Goal: Find specific page/section: Find specific page/section

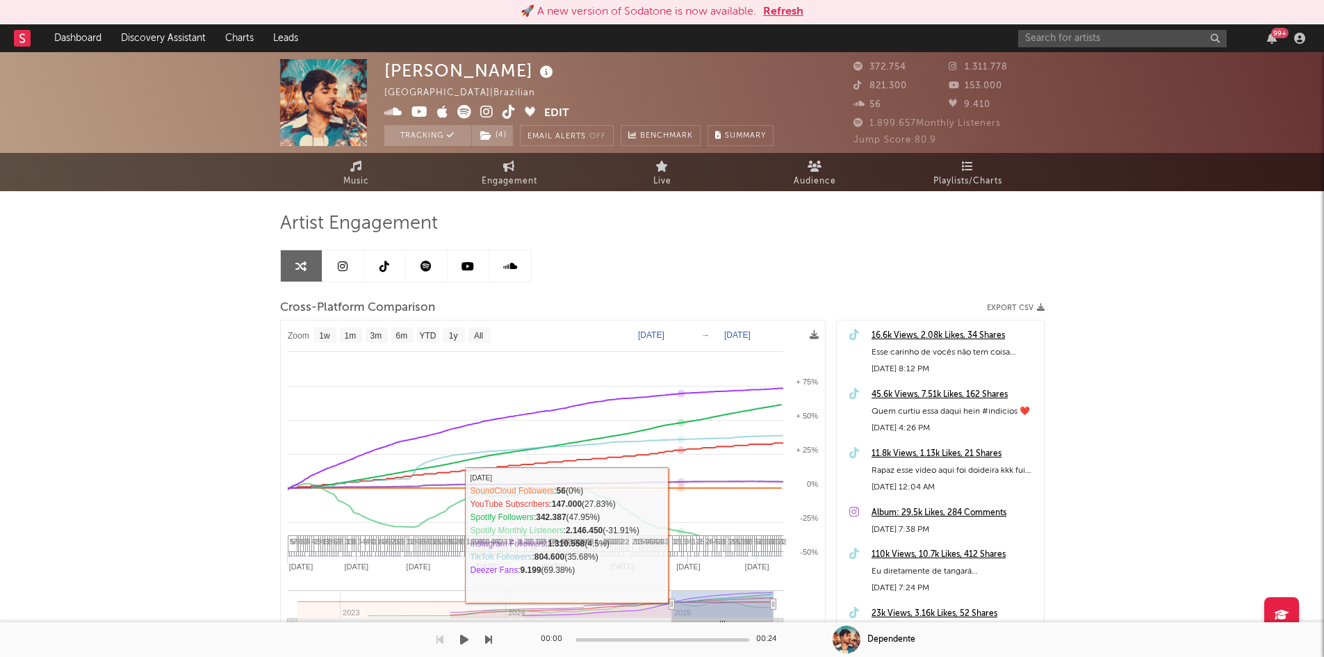
select select "1w"
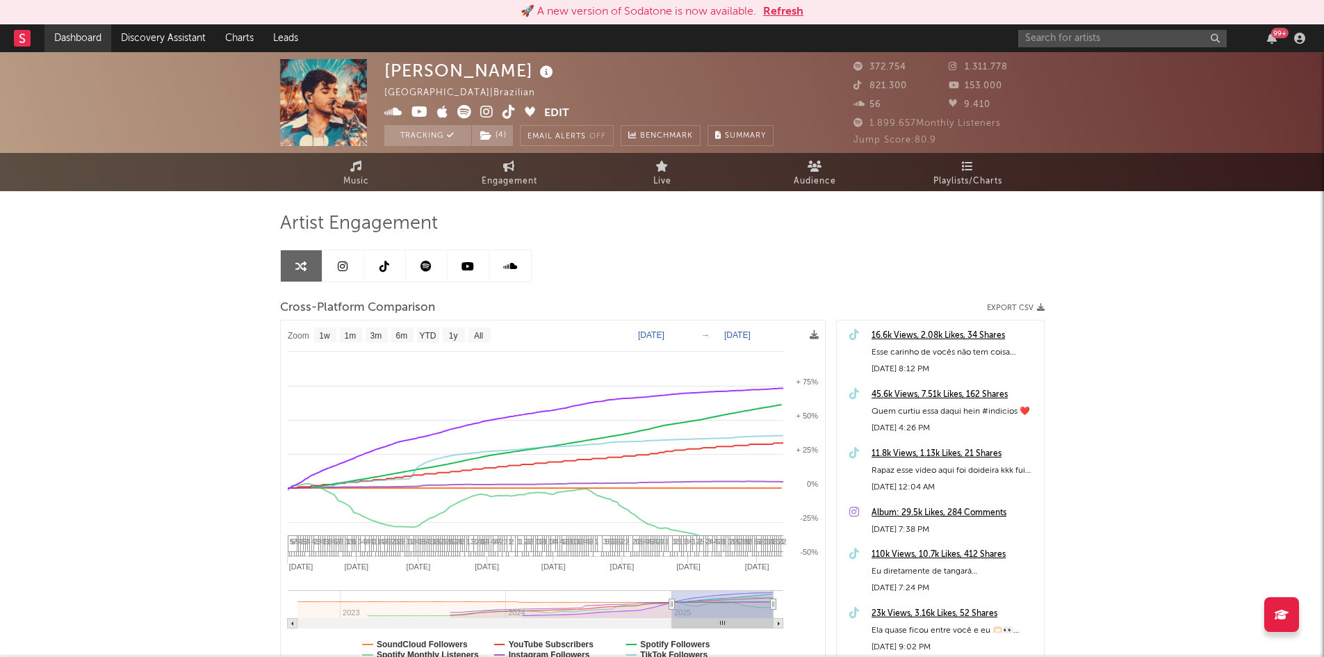
click at [67, 40] on link "Dashboard" at bounding box center [77, 38] width 67 height 28
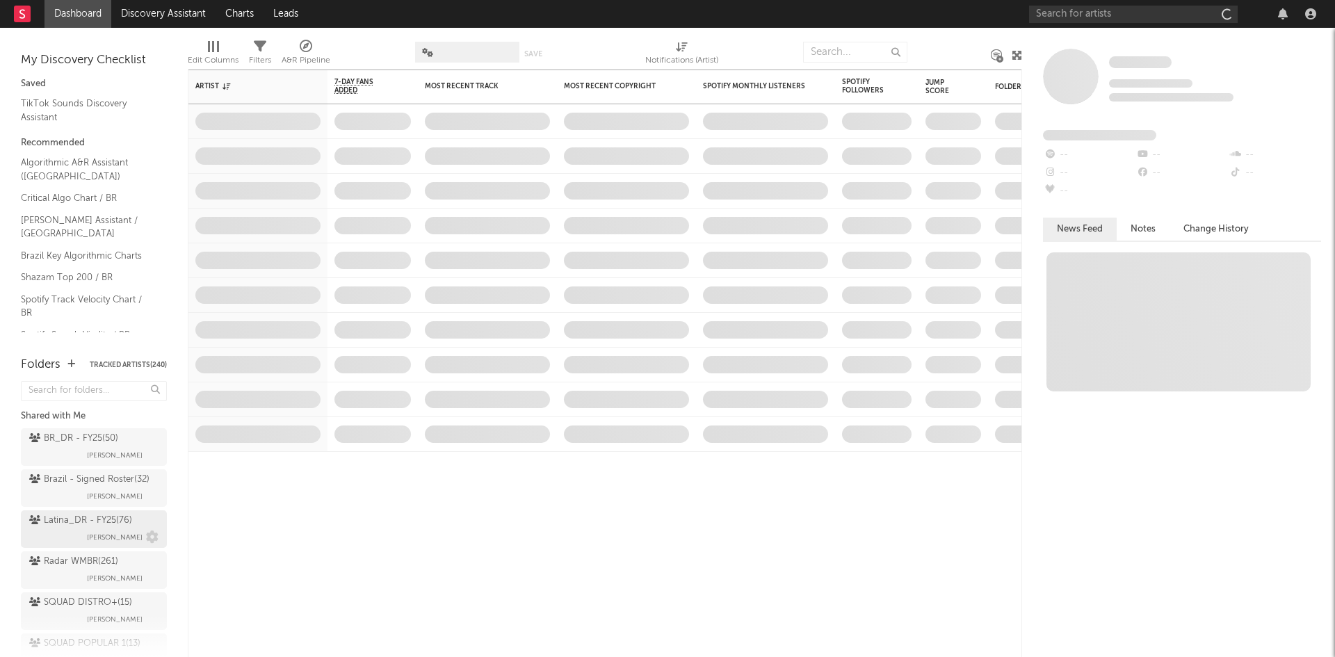
click at [64, 546] on div "Latina_DR - FY25 ( 76 ) [PERSON_NAME]" at bounding box center [93, 528] width 129 height 33
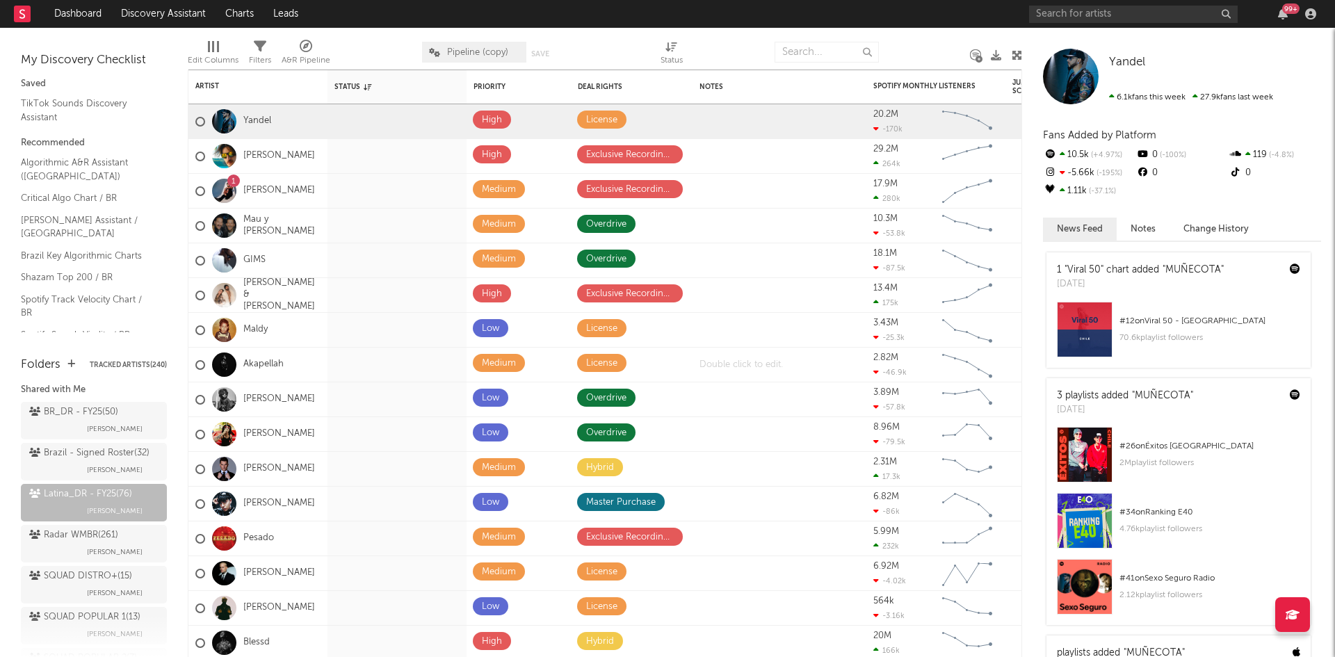
scroll to position [28, 0]
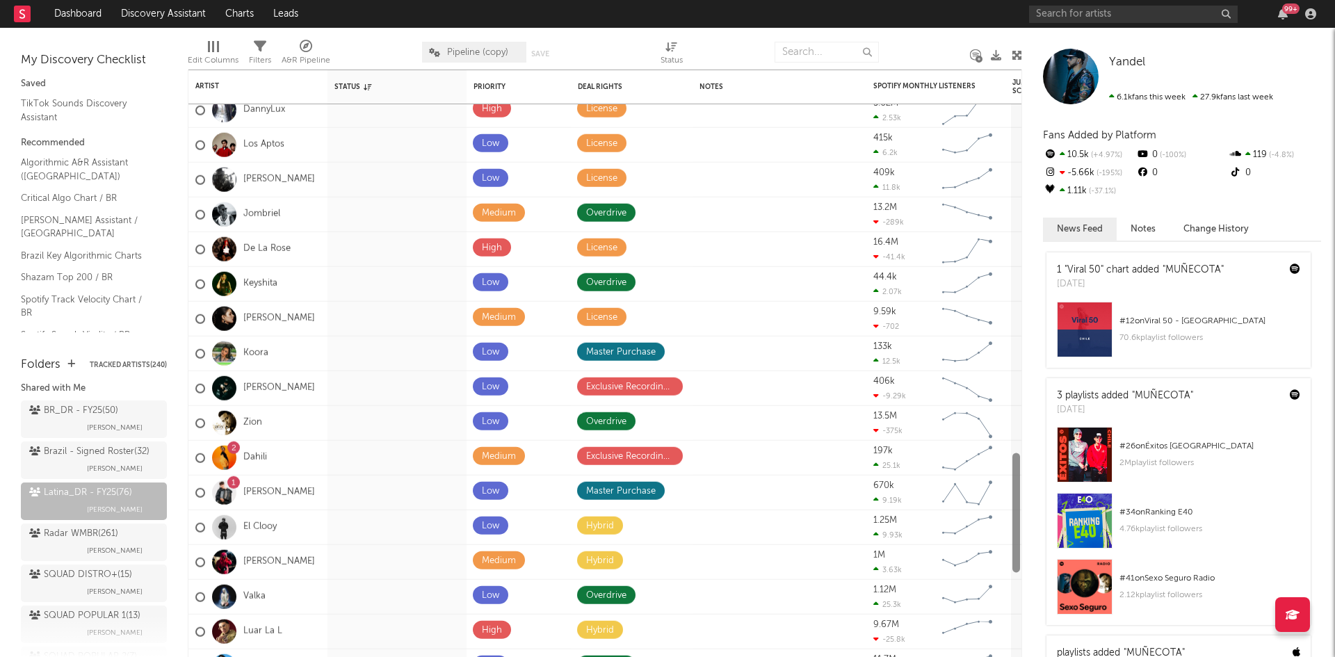
drag, startPoint x: 1015, startPoint y: 138, endPoint x: 1016, endPoint y: 509, distance: 370.5
click at [1016, 509] on div at bounding box center [1016, 513] width 8 height 120
click at [70, 460] on div "Brazil - Signed Roster ( 32 )" at bounding box center [89, 452] width 120 height 17
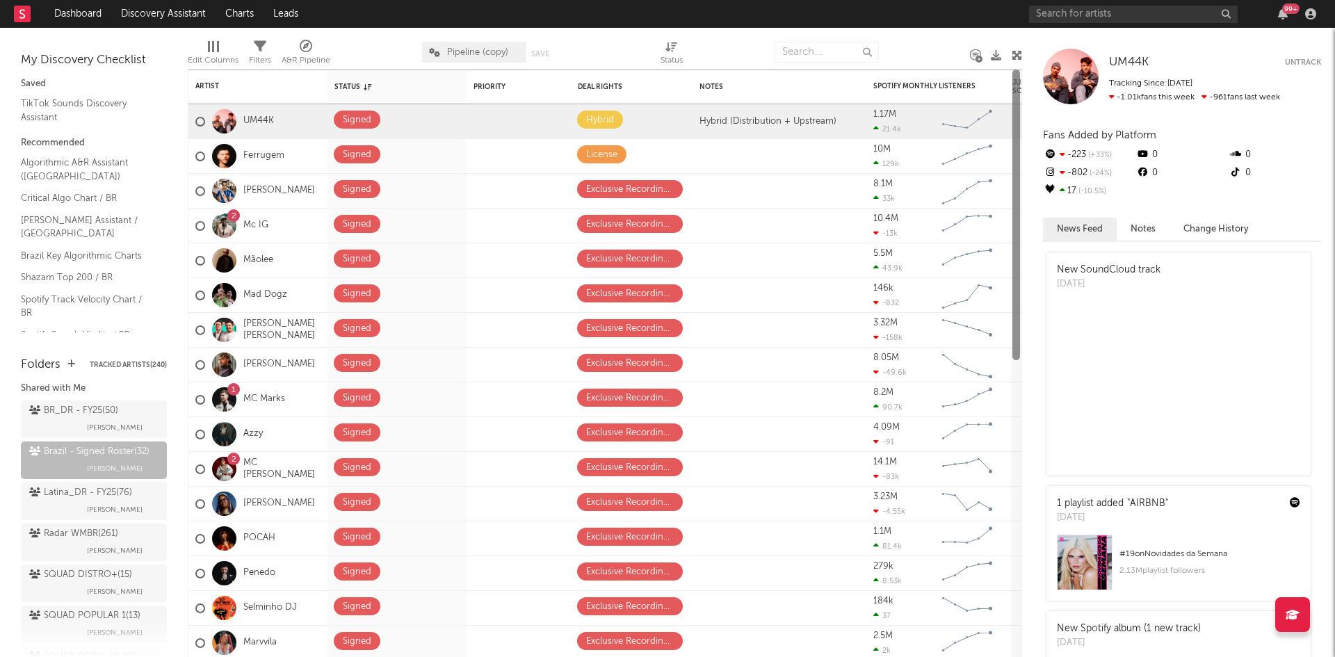
drag, startPoint x: 1016, startPoint y: 383, endPoint x: 1048, endPoint y: 81, distance: 303.4
click at [1048, 81] on div "Bookmarks and Folders My Discovery Checklist Saved TikTok Sounds Discovery Assi…" at bounding box center [667, 342] width 1335 height 629
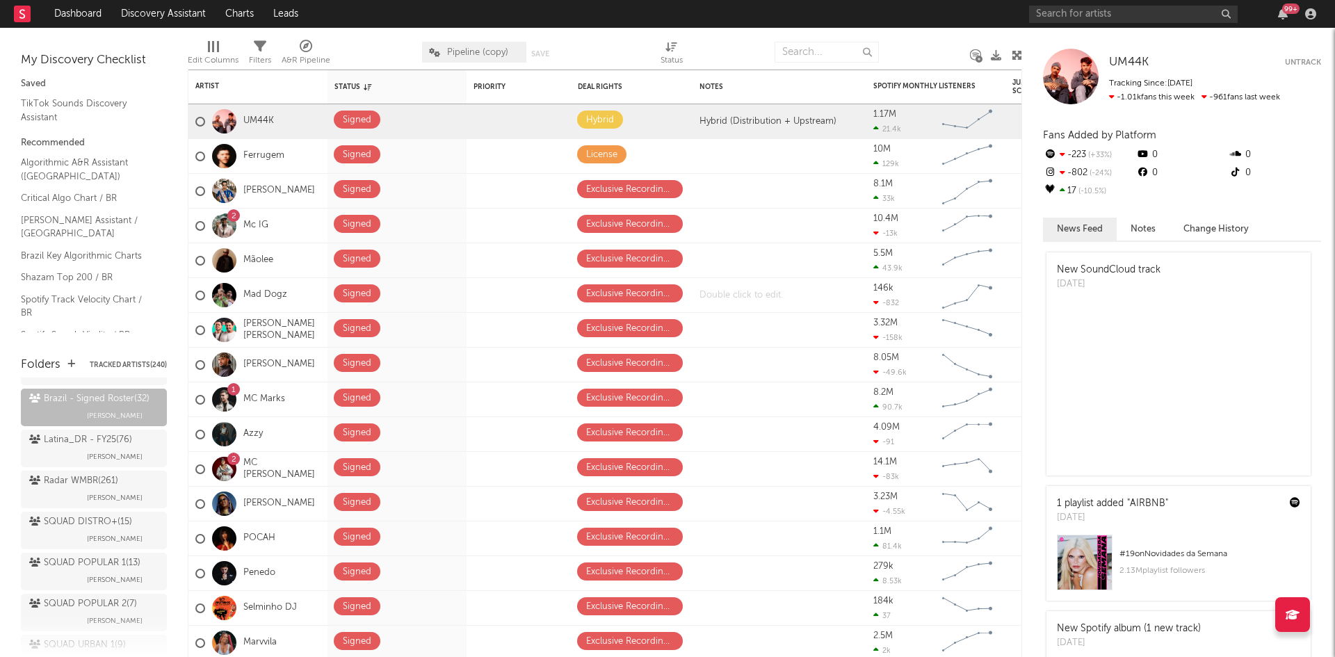
scroll to position [83, 0]
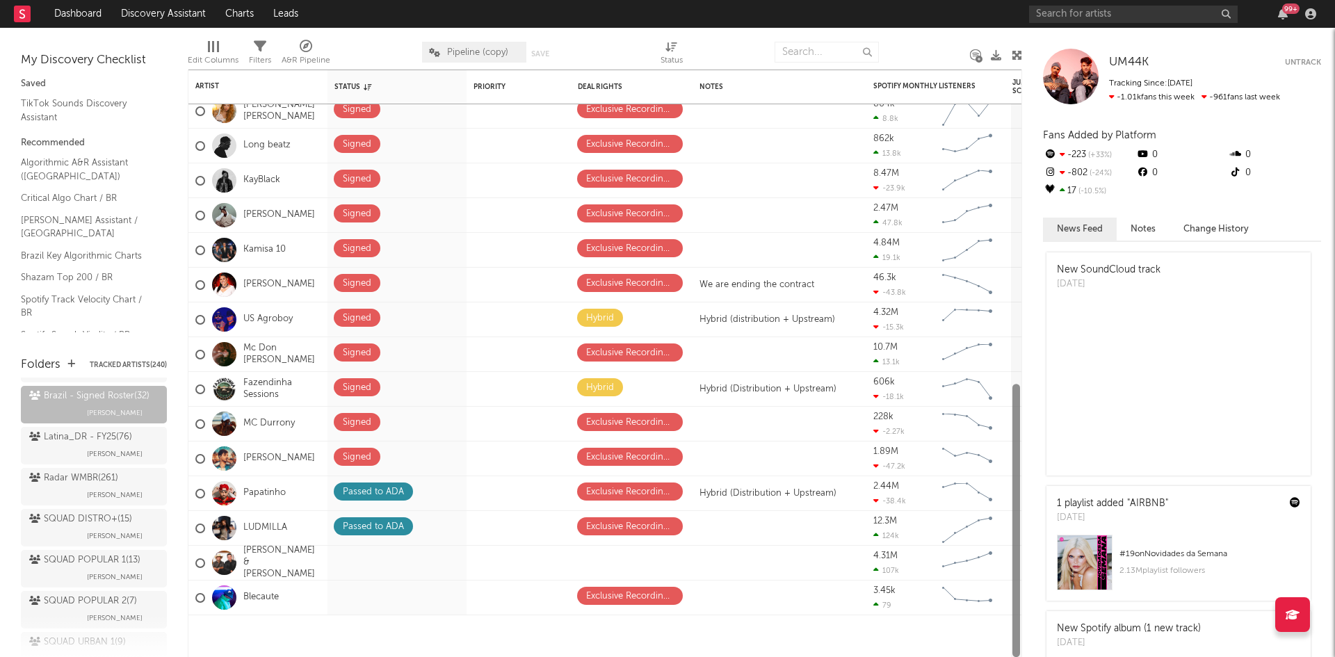
drag, startPoint x: 1015, startPoint y: 225, endPoint x: 999, endPoint y: 535, distance: 310.5
click at [999, 535] on div "POCAH Signed Exclusive Recording Agreement 1.1M 81.4k Created with Highcharts 1…" at bounding box center [605, 363] width 834 height 587
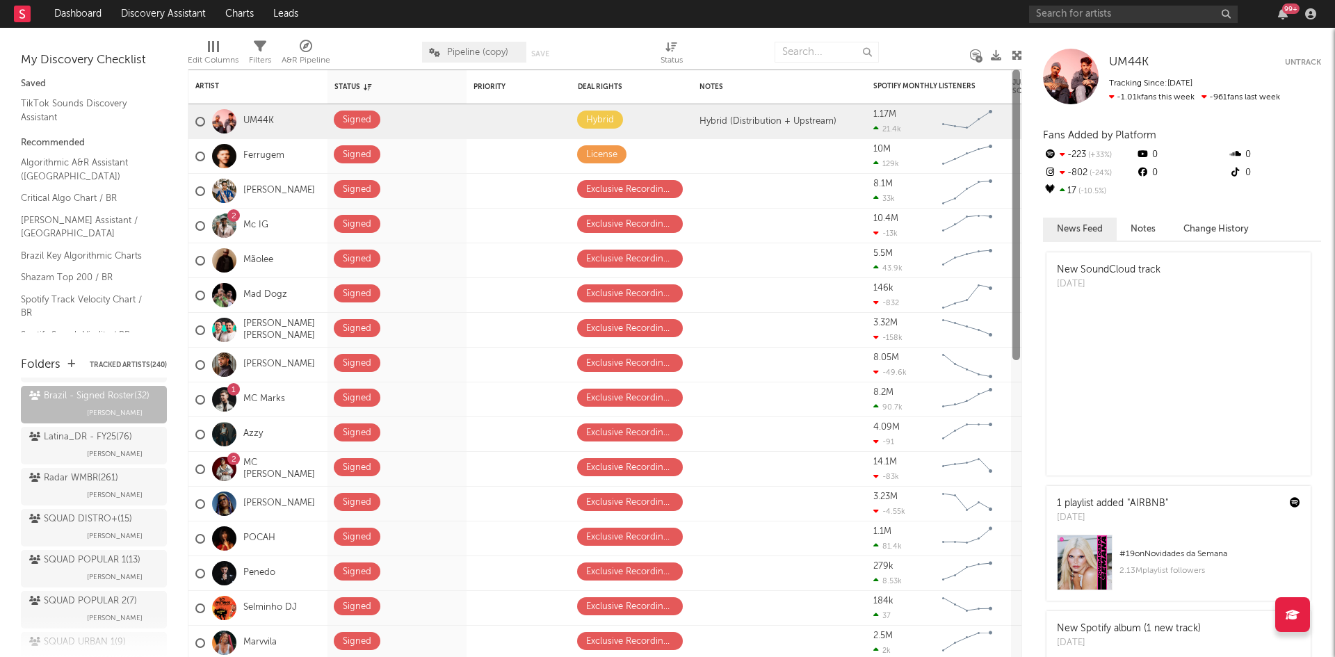
drag, startPoint x: 1013, startPoint y: 433, endPoint x: 1023, endPoint y: 104, distance: 329.7
click at [1023, 104] on div "Bookmarks and Folders My Discovery Checklist Saved TikTok Sounds Discovery Assi…" at bounding box center [667, 342] width 1335 height 629
drag, startPoint x: 1015, startPoint y: 121, endPoint x: 935, endPoint y: 33, distance: 119.1
click at [935, 33] on div "Artist Notifications Status Edit settings for Status Priority Edit settings for…" at bounding box center [605, 342] width 834 height 629
click at [936, 33] on div "Edit Columns Filters A&R Pipeline Pipeline (copy) Save Save as Status" at bounding box center [605, 49] width 834 height 42
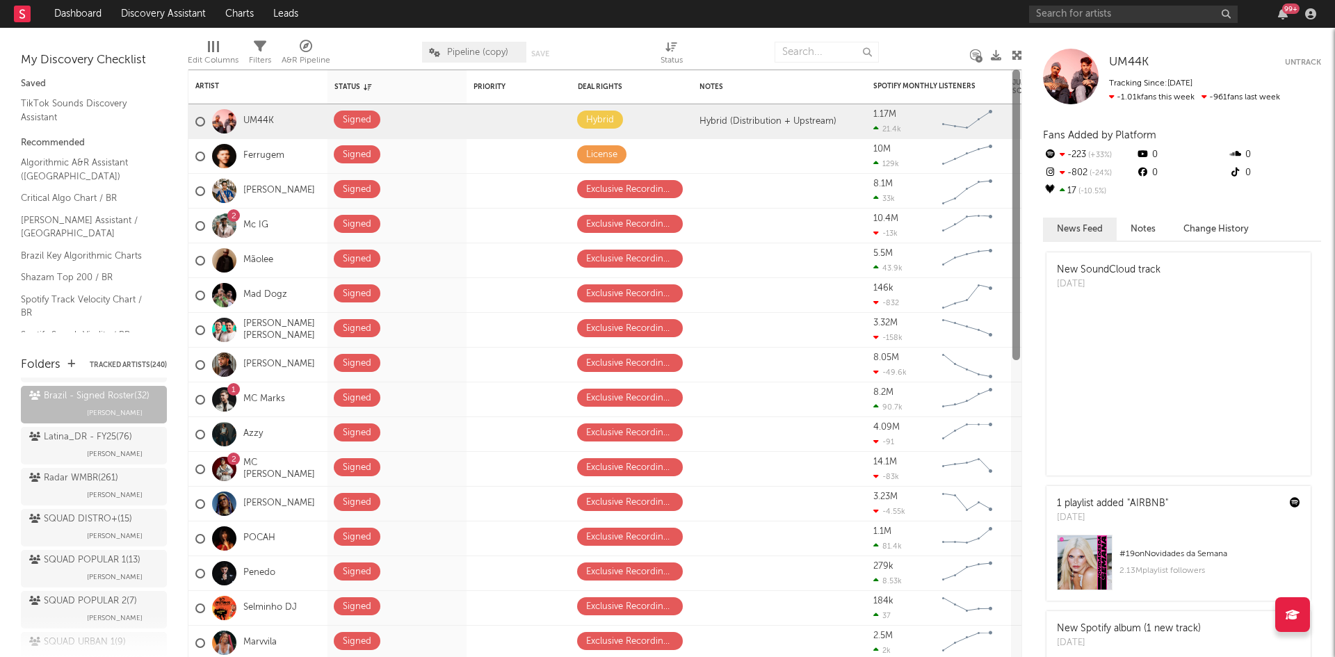
drag, startPoint x: 1014, startPoint y: 101, endPoint x: 994, endPoint y: 31, distance: 72.9
click at [994, 31] on div "Artist Notifications Status Edit settings for Status Priority Edit settings for…" at bounding box center [605, 342] width 834 height 629
click at [1017, 98] on div at bounding box center [1016, 215] width 8 height 291
drag, startPoint x: 1017, startPoint y: 98, endPoint x: 959, endPoint y: 33, distance: 87.6
click at [959, 33] on div "Artist Notifications Status Edit settings for Status Priority Edit settings for…" at bounding box center [605, 342] width 834 height 629
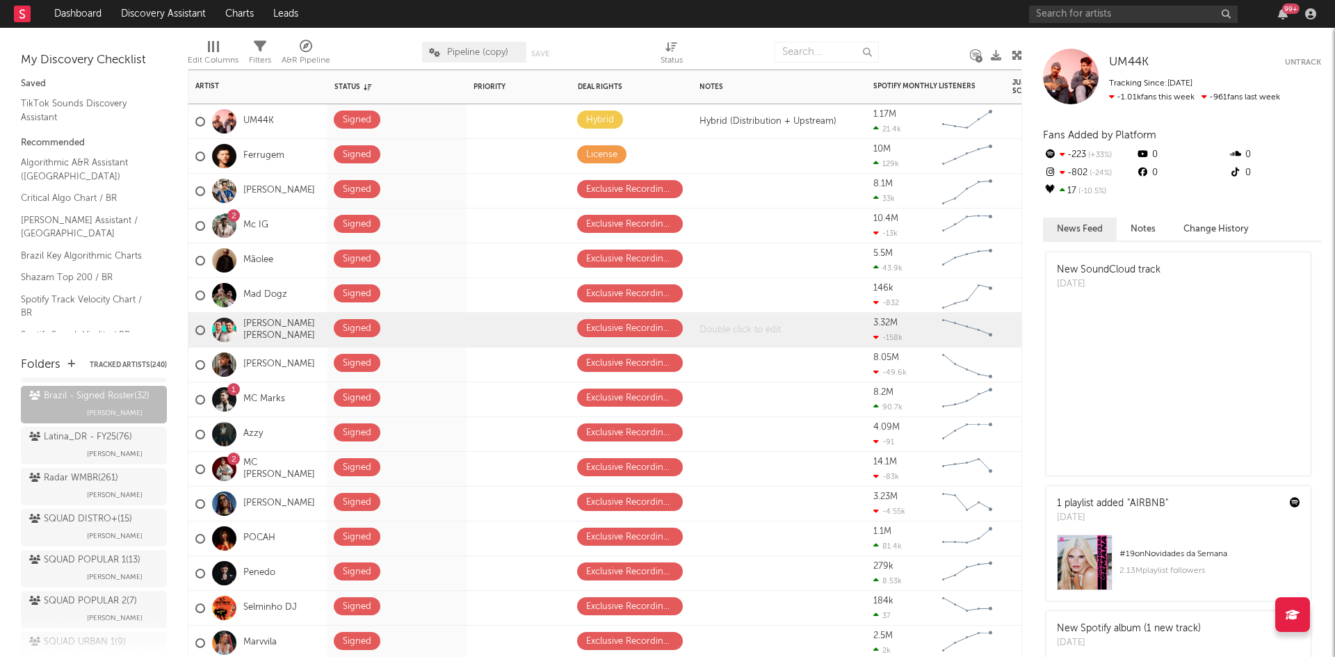
click at [718, 328] on div at bounding box center [779, 330] width 174 height 34
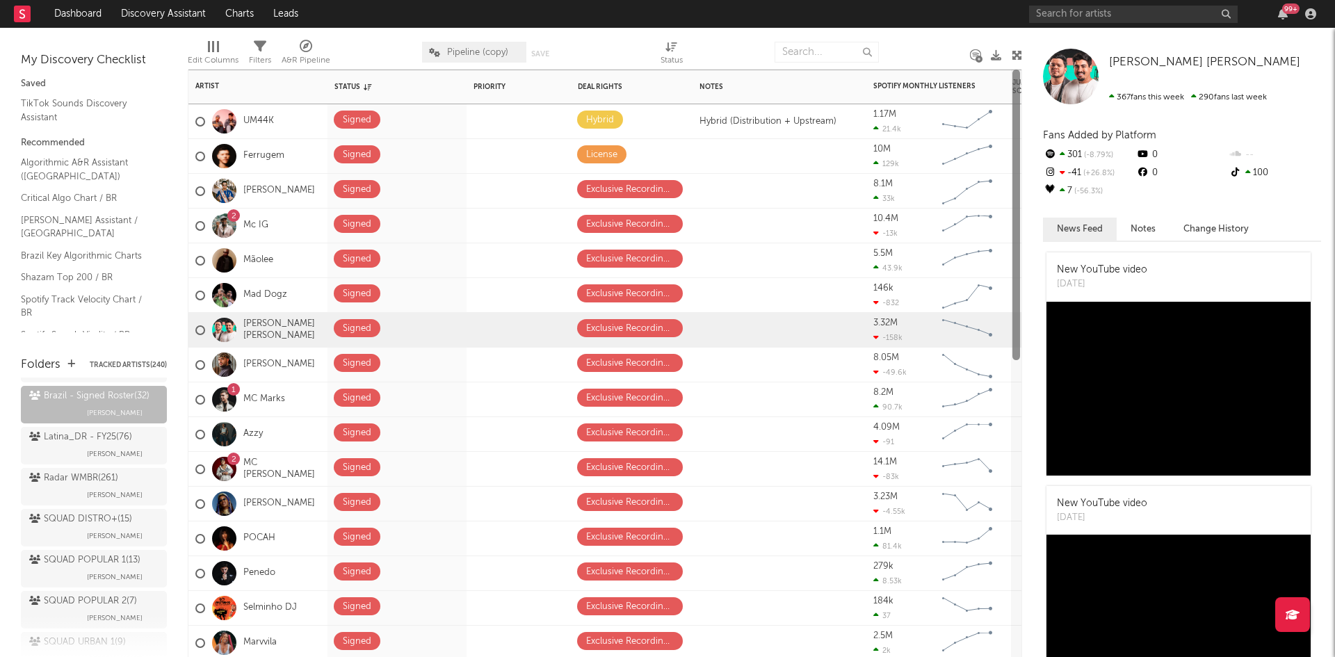
drag, startPoint x: 1016, startPoint y: 119, endPoint x: 1010, endPoint y: 31, distance: 87.8
click at [1010, 31] on div "Artist Notifications Status Edit settings for Status Priority Edit settings for…" at bounding box center [605, 342] width 834 height 629
click at [936, 38] on div at bounding box center [924, 52] width 71 height 35
drag, startPoint x: 1017, startPoint y: 143, endPoint x: 1006, endPoint y: 104, distance: 39.8
click at [1006, 104] on div "Artist Notifications Status Edit settings for Status Priority Edit settings for…" at bounding box center [605, 363] width 834 height 587
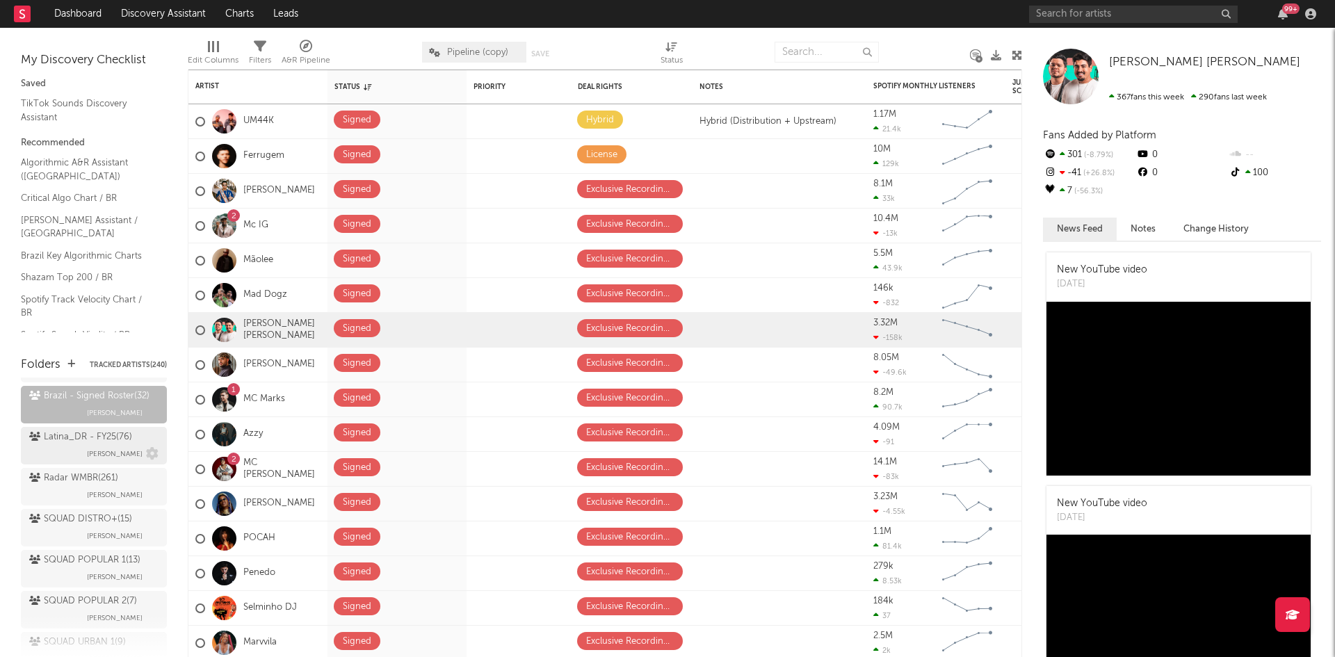
click at [99, 462] on span "[PERSON_NAME]" at bounding box center [115, 454] width 56 height 17
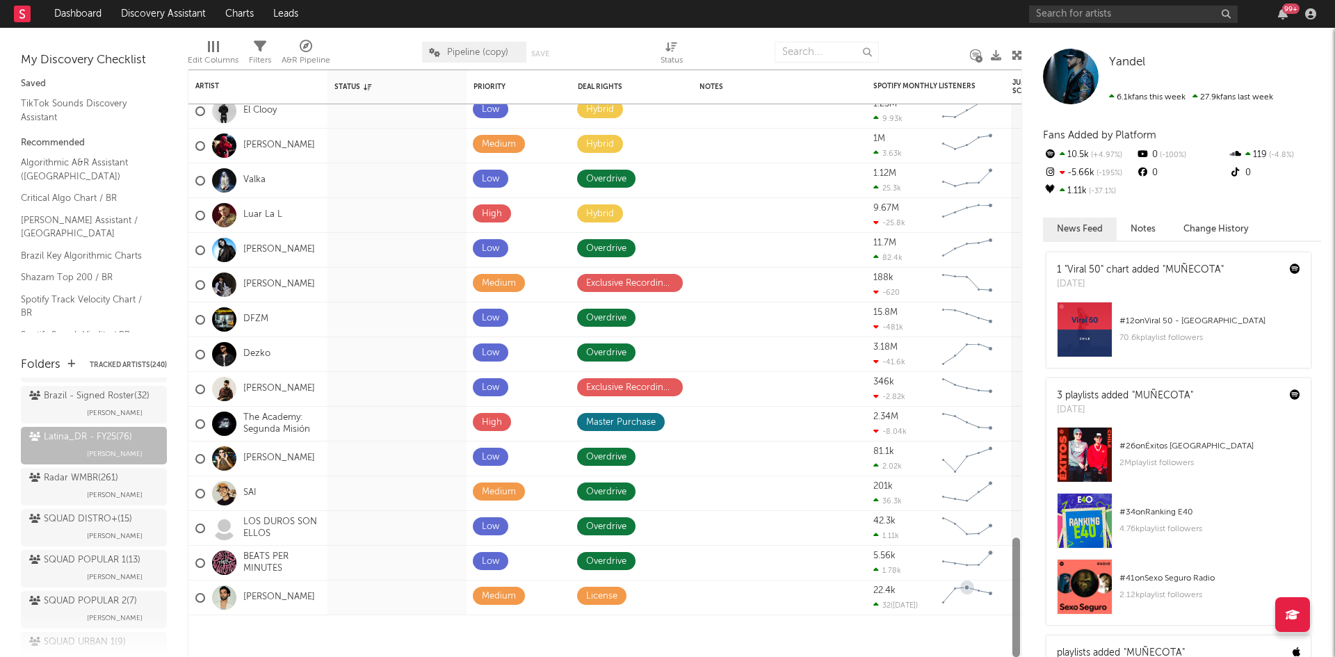
drag, startPoint x: 1017, startPoint y: 121, endPoint x: 964, endPoint y: 608, distance: 490.2
click at [964, 608] on div "Koora Low Master Purchase 133k 12.5k Created with Highcharts 10.3.3 Chart title…" at bounding box center [605, 363] width 834 height 587
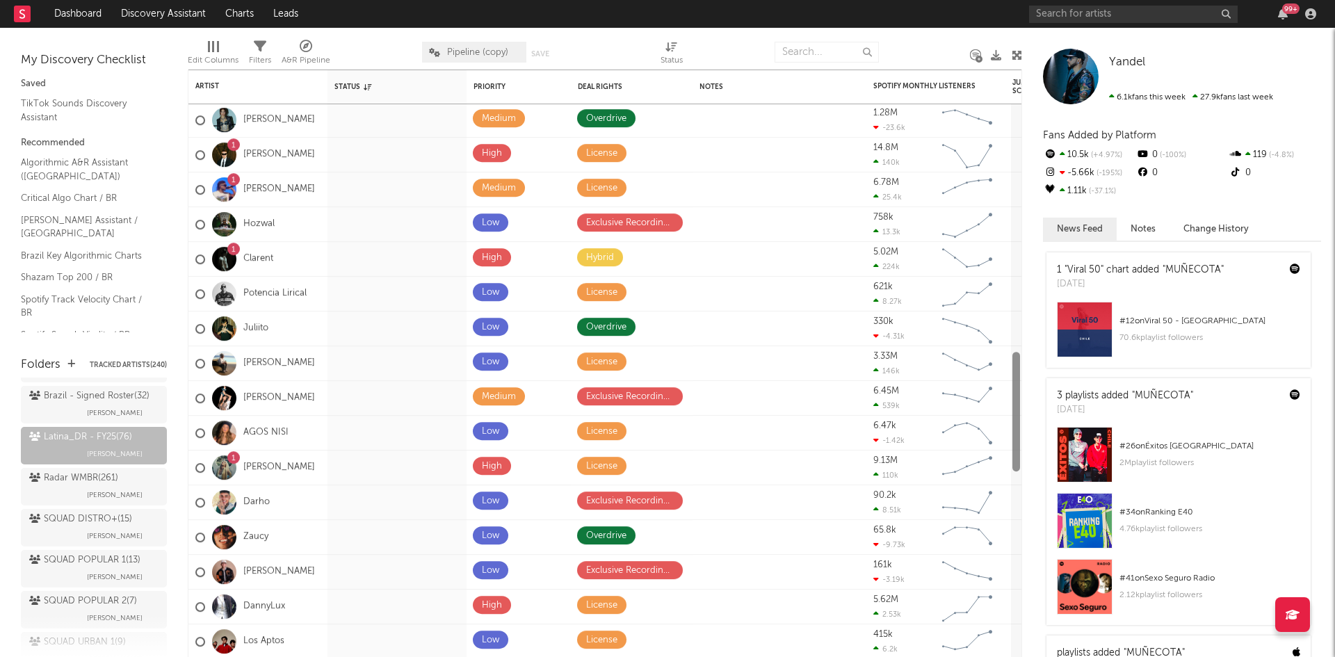
drag, startPoint x: 1018, startPoint y: 578, endPoint x: 1007, endPoint y: 393, distance: 185.3
click at [1007, 393] on div "[PERSON_NAME] High Exclusive Recording Agreement 57.9k 1.69k Created with Highc…" at bounding box center [605, 363] width 834 height 587
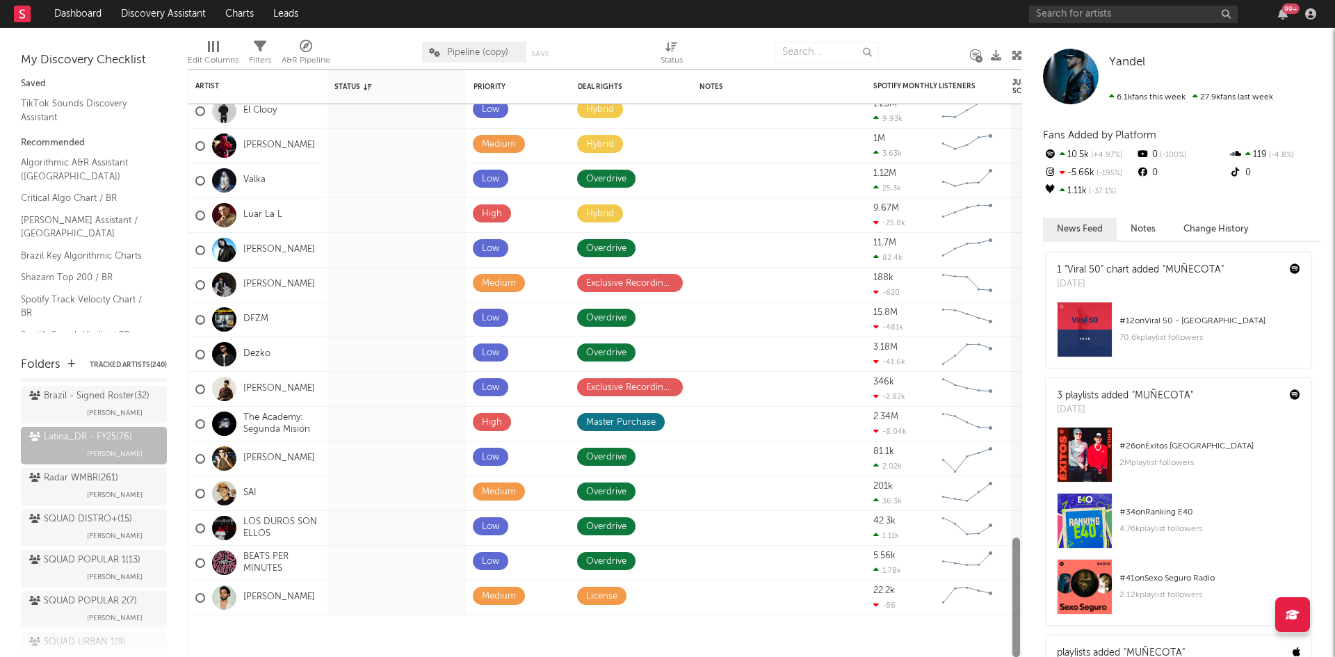
drag, startPoint x: 1016, startPoint y: 392, endPoint x: 1004, endPoint y: 608, distance: 215.8
click at [1004, 608] on div "Koora Low Master Purchase 133k 12.5k Created with Highcharts 10.3.3 Chart title…" at bounding box center [605, 363] width 834 height 587
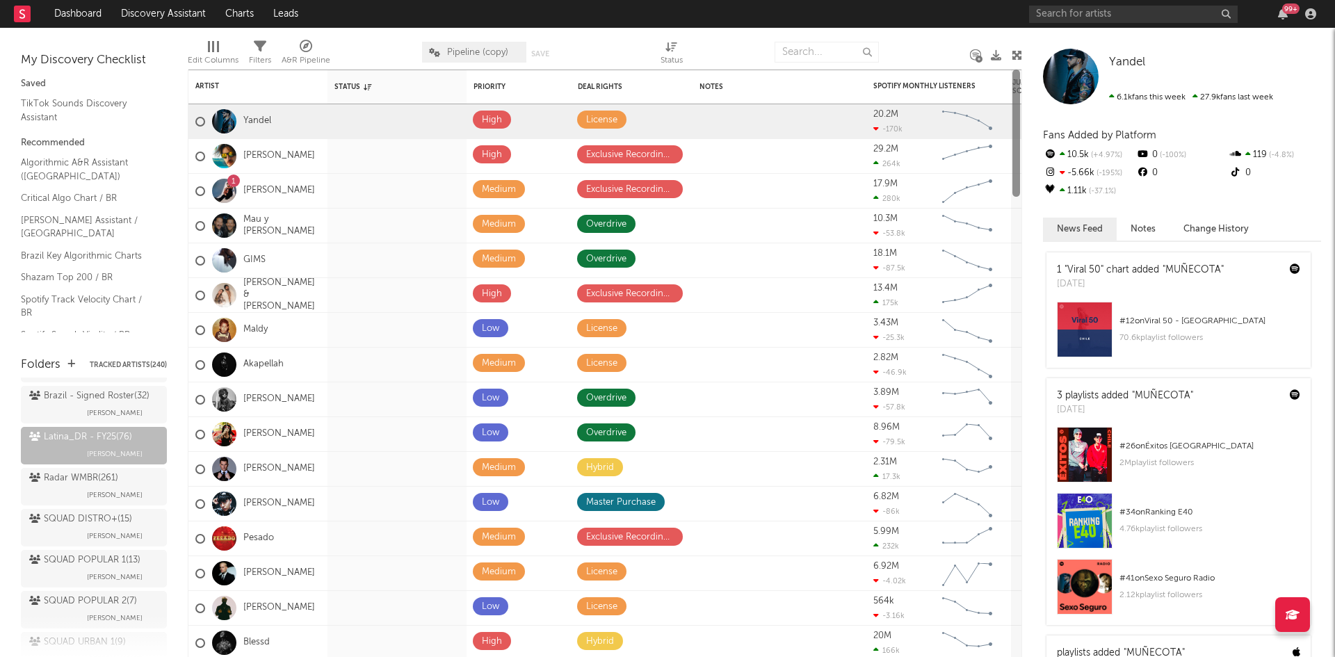
drag, startPoint x: 1018, startPoint y: 567, endPoint x: 1021, endPoint y: 50, distance: 517.2
click at [1021, 50] on div "Artist Notifications Status Edit settings for Status Priority Edit settings for…" at bounding box center [605, 342] width 834 height 629
